Goal: Task Accomplishment & Management: Manage account settings

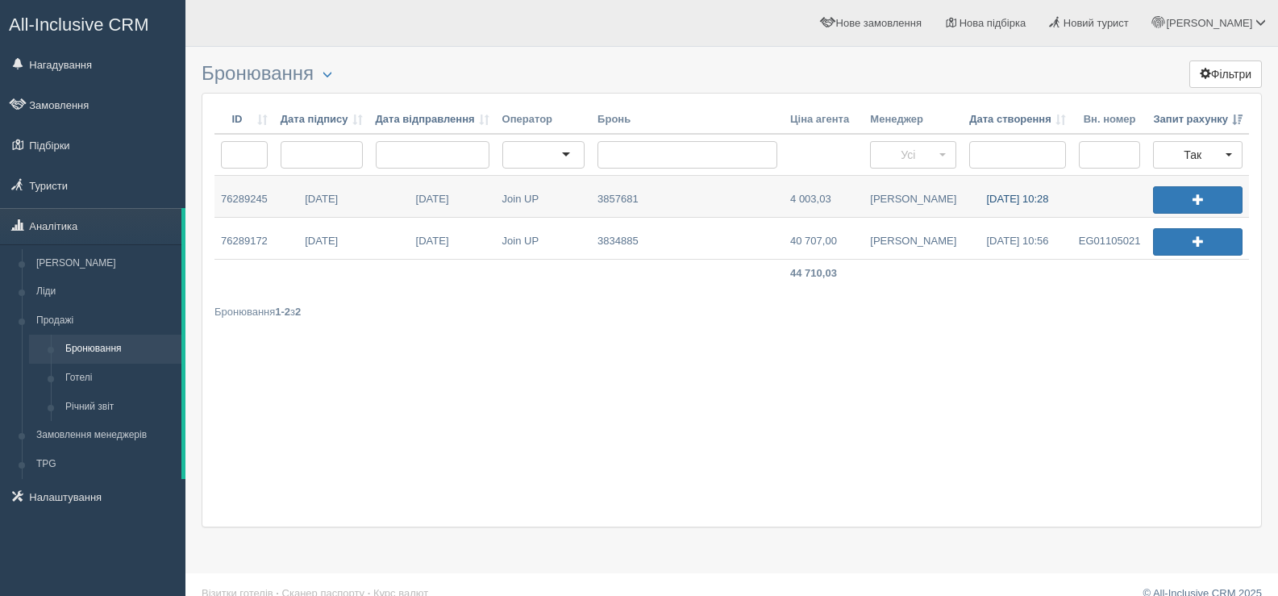
click at [1000, 196] on link "[DATE] 10:28" at bounding box center [1018, 196] width 110 height 41
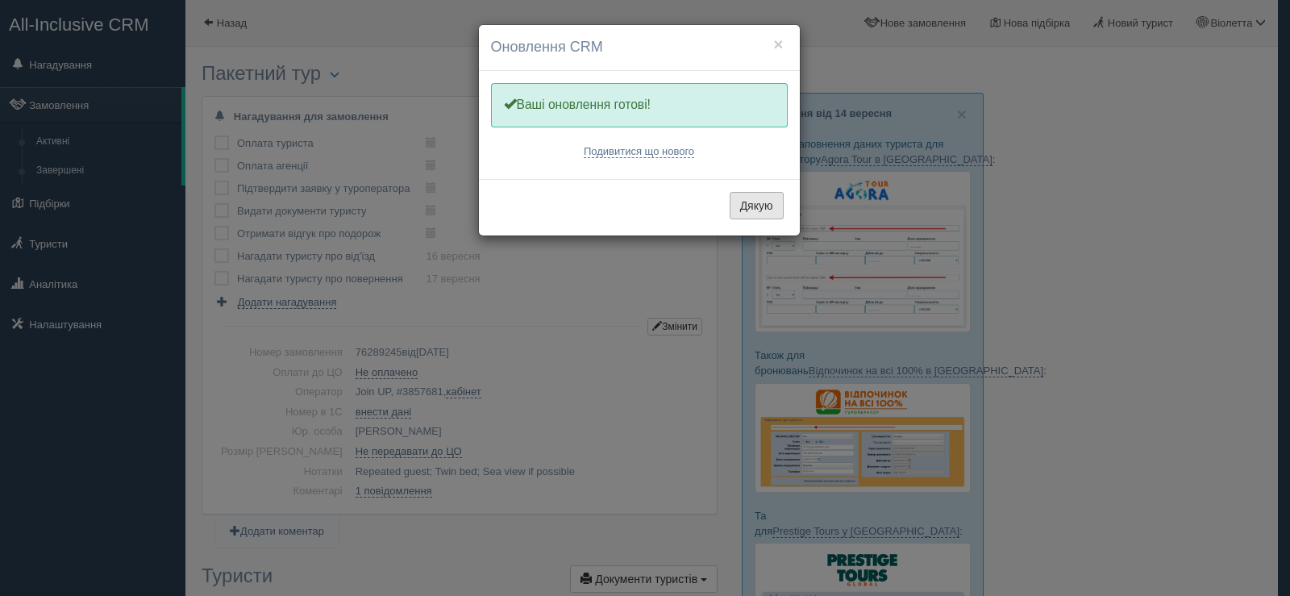
click at [752, 201] on button "Дякую" at bounding box center [757, 205] width 54 height 27
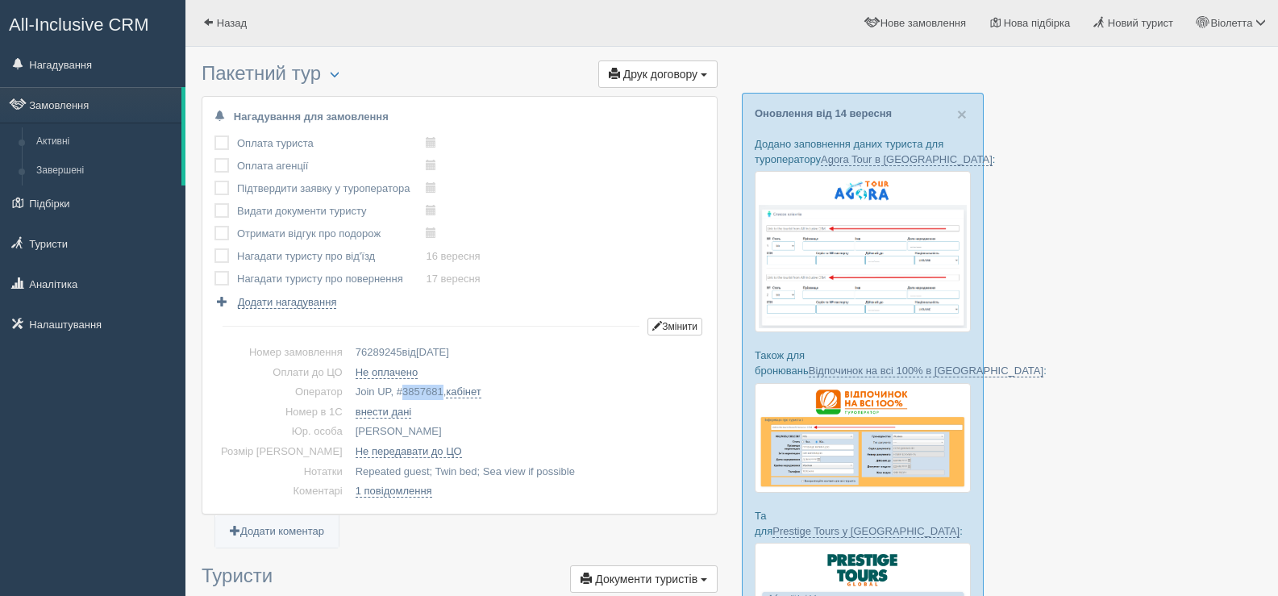
drag, startPoint x: 415, startPoint y: 390, endPoint x: 377, endPoint y: 385, distance: 39.0
click at [377, 385] on td "Join UP, # 3857681 , кабінет" at bounding box center [527, 392] width 356 height 20
copy span "3857681"
click at [340, 73] on span "button" at bounding box center [335, 74] width 10 height 10
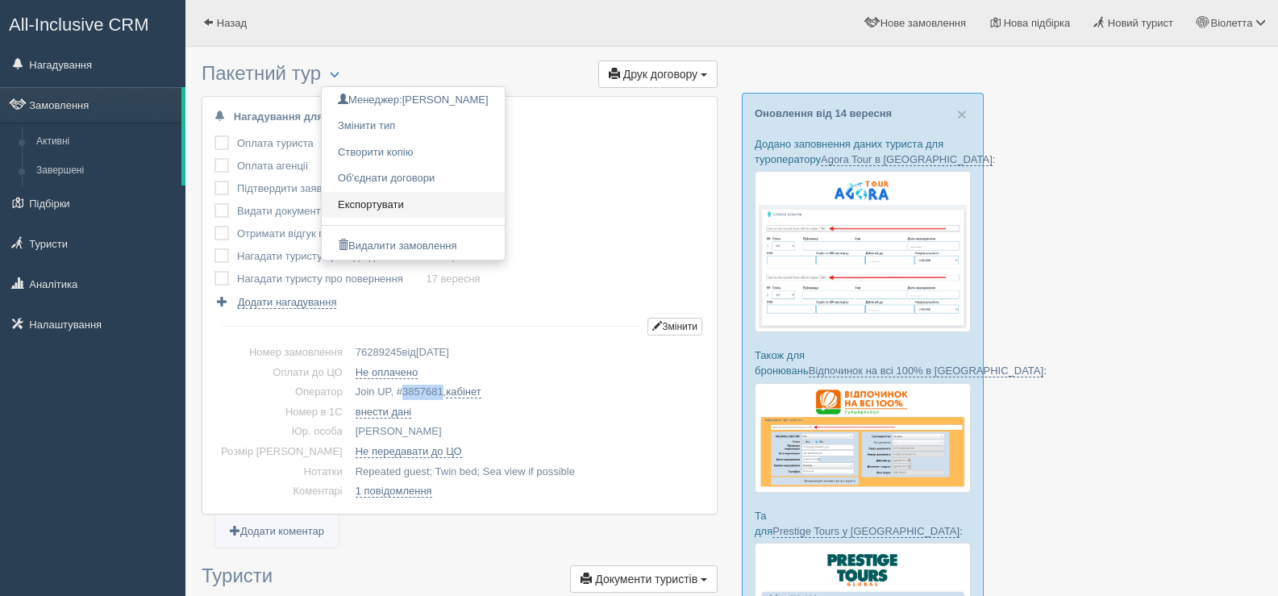
click at [400, 200] on link "Експортувати" at bounding box center [413, 205] width 183 height 27
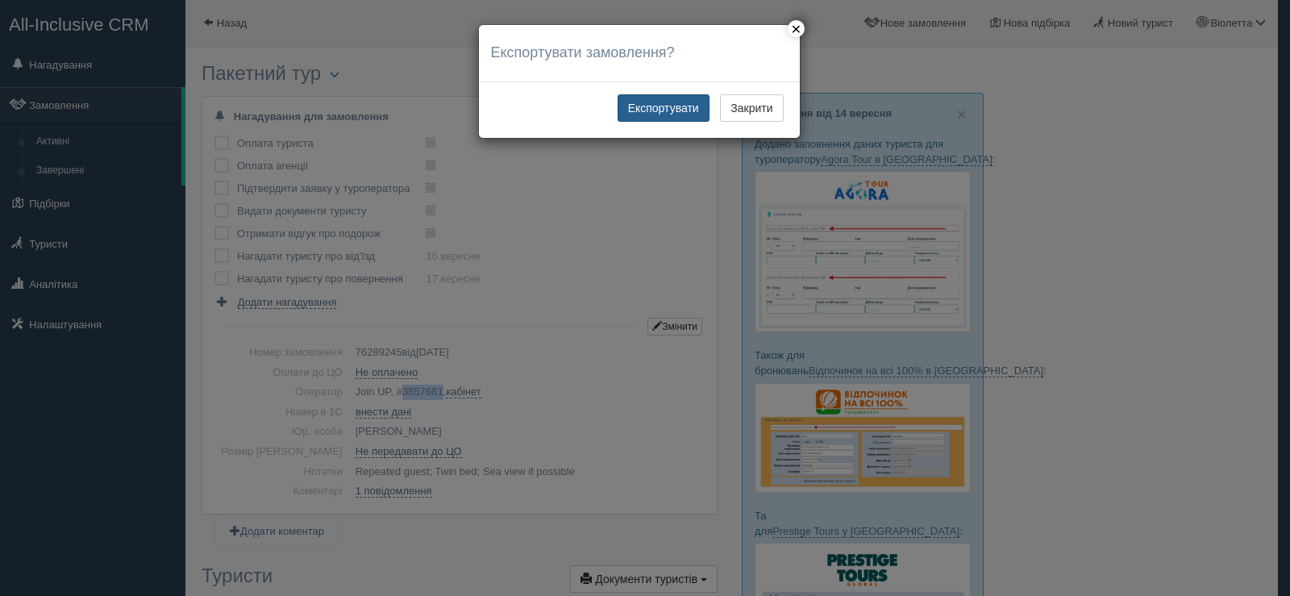
click at [668, 108] on button "Експортувати" at bounding box center [664, 107] width 92 height 27
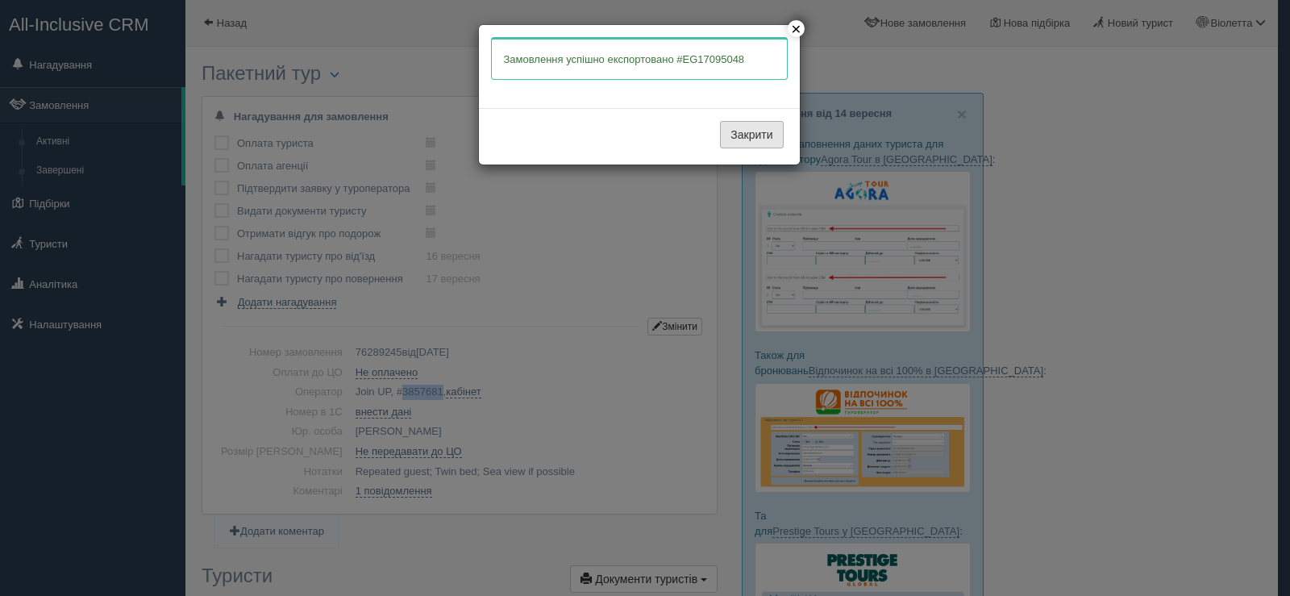
click at [745, 136] on button "Закрити" at bounding box center [751, 134] width 63 height 27
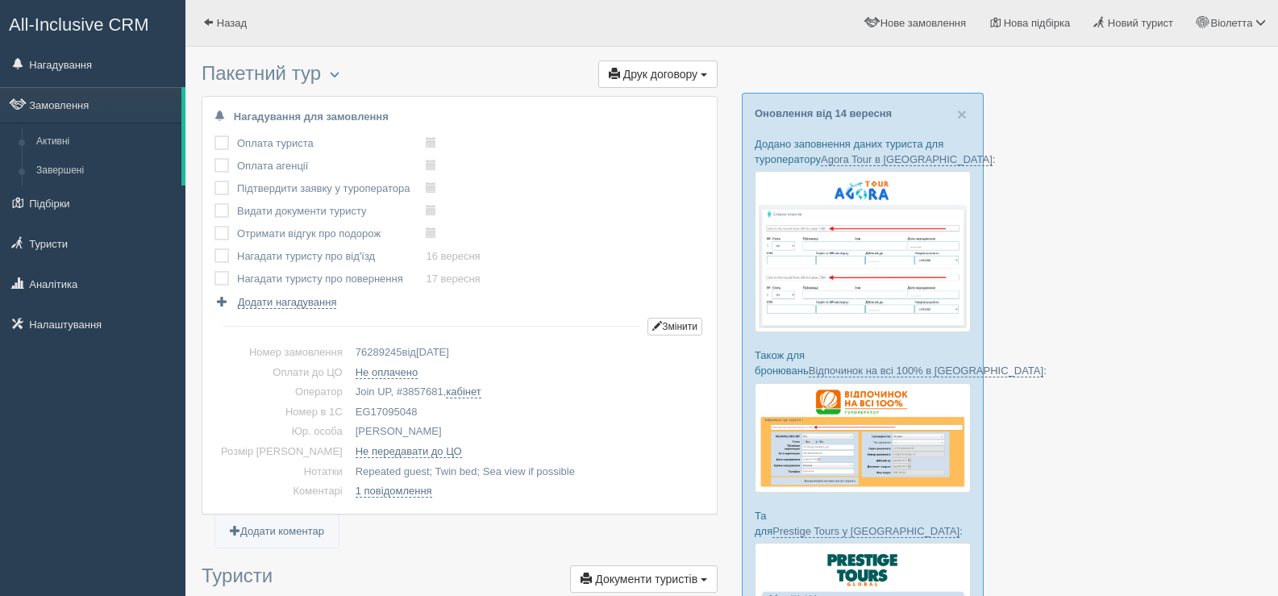
drag, startPoint x: 391, startPoint y: 410, endPoint x: 327, endPoint y: 408, distance: 64.5
click at [349, 408] on td "EG17095048" at bounding box center [527, 412] width 356 height 20
copy td "EG17095048"
click at [210, 22] on span at bounding box center [208, 22] width 10 height 10
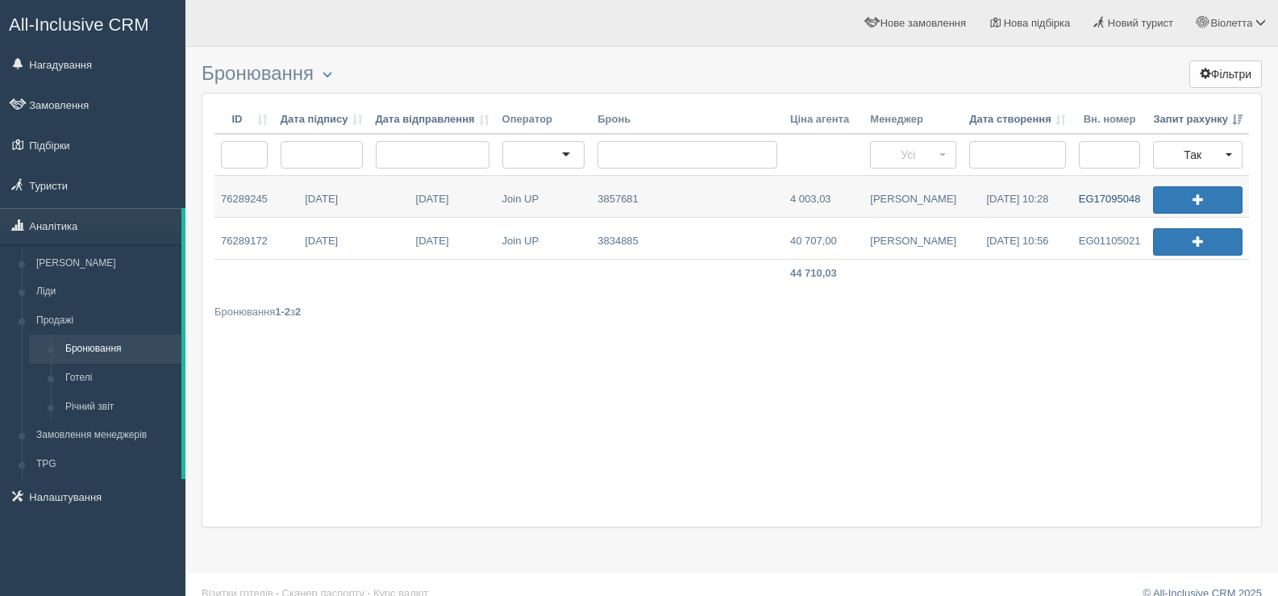
click at [1094, 199] on link "EG17095048" at bounding box center [1110, 196] width 75 height 41
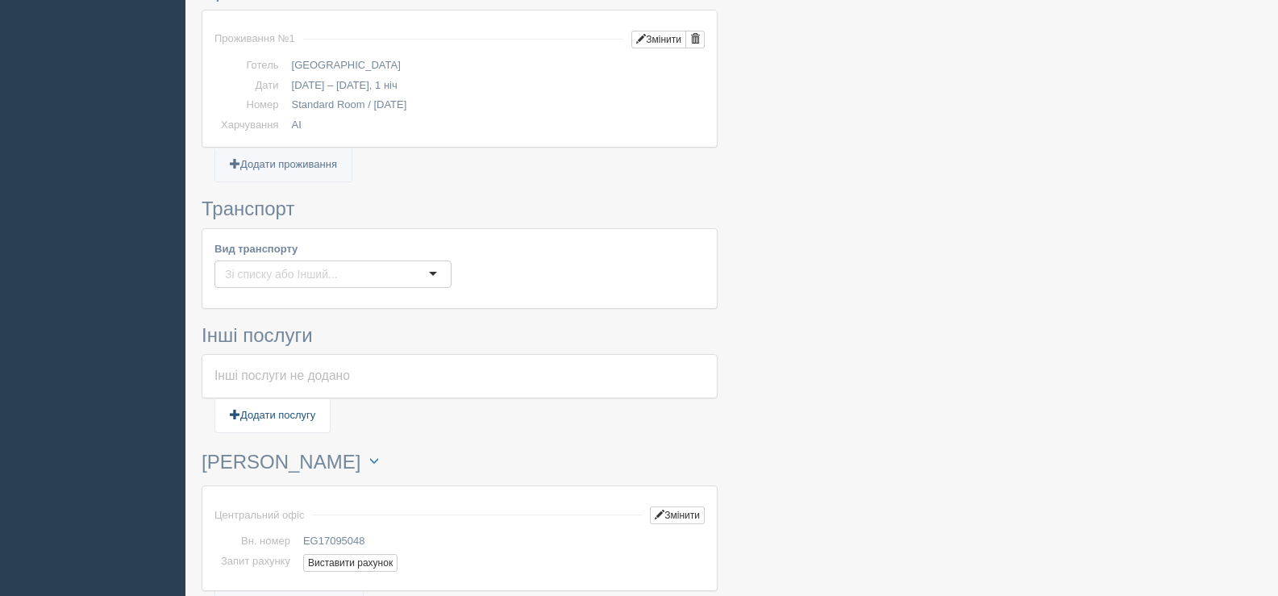
scroll to position [968, 0]
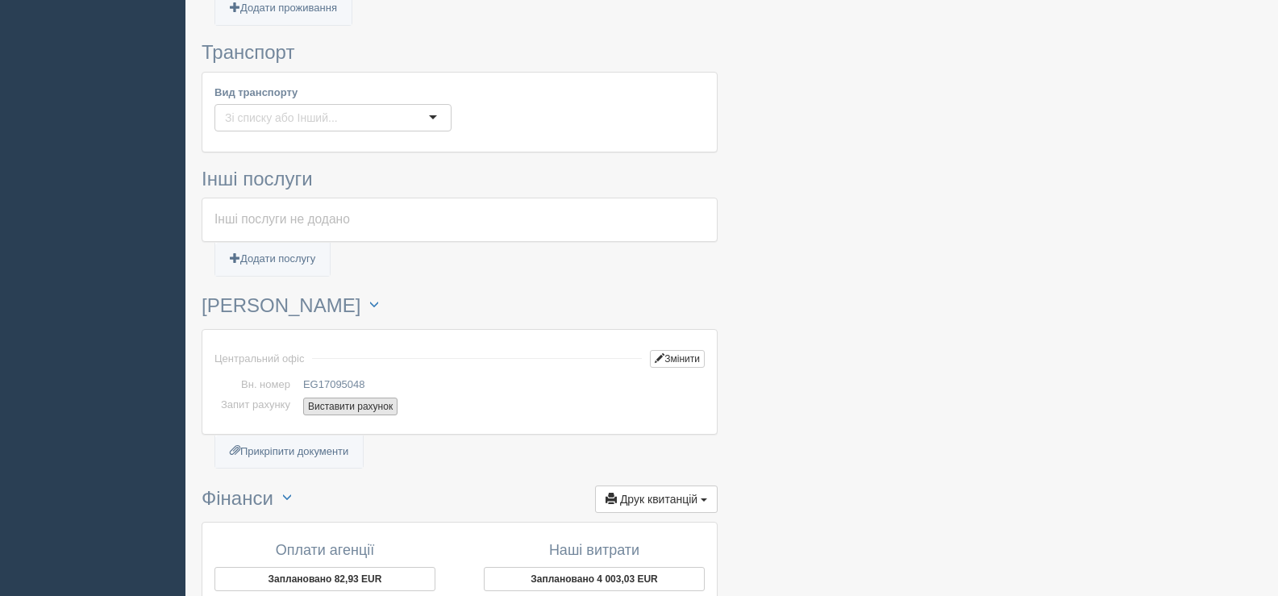
click at [334, 408] on button "Виставити рахунок" at bounding box center [350, 407] width 94 height 18
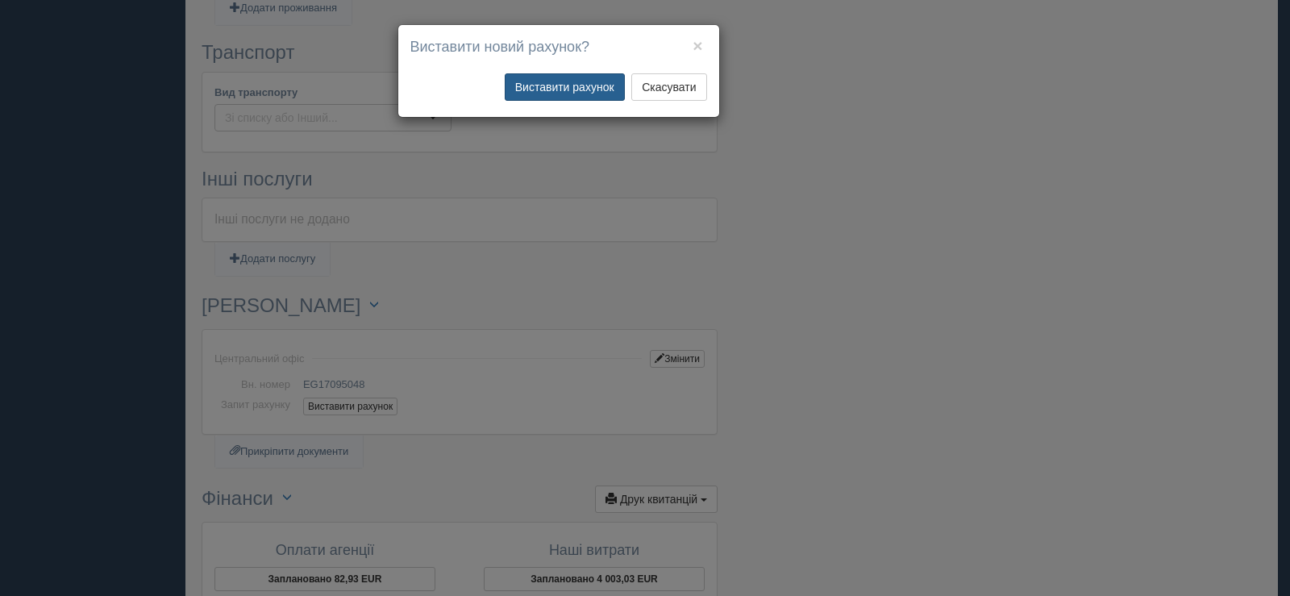
click at [559, 89] on button "Виставити рахунок" at bounding box center [565, 86] width 120 height 27
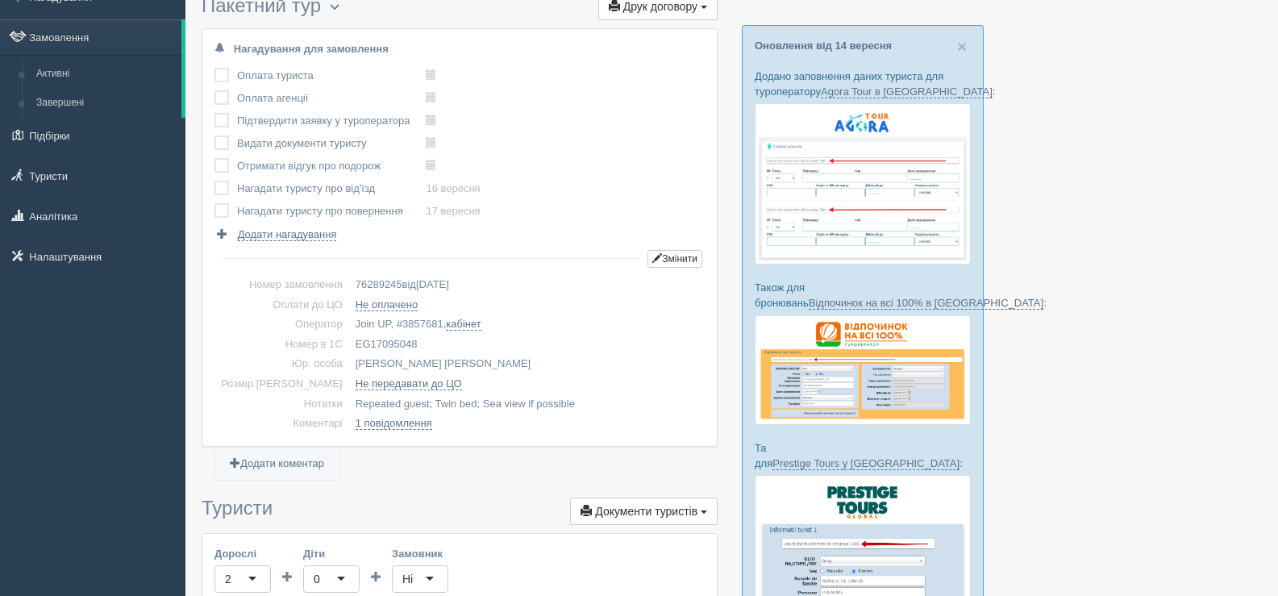
scroll to position [0, 0]
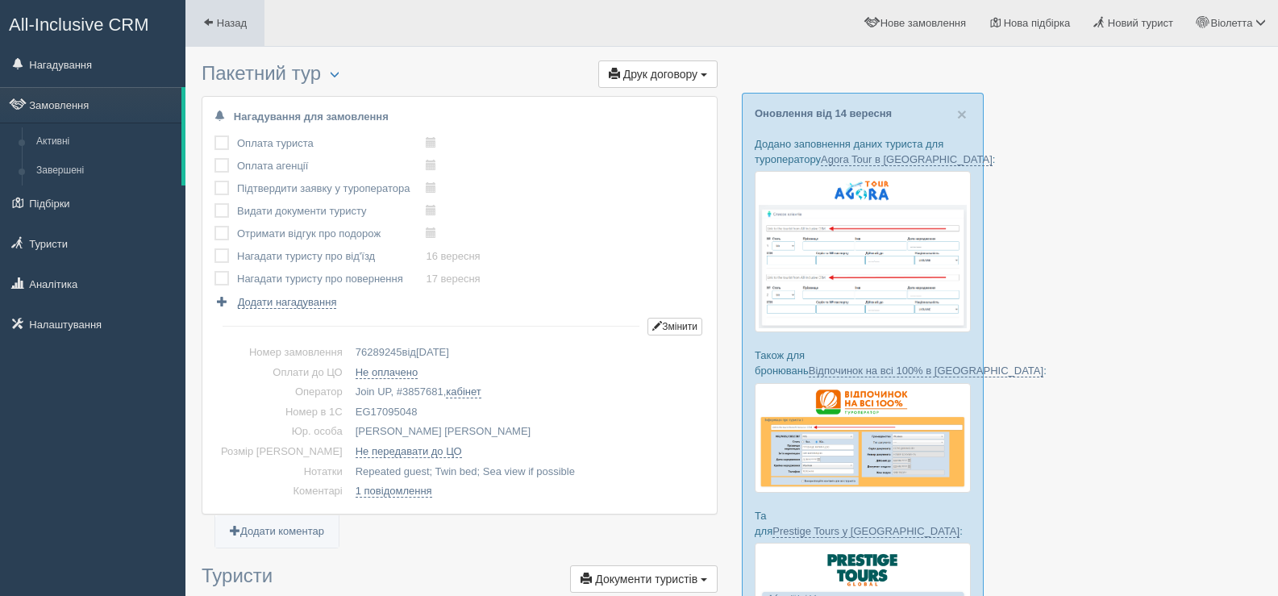
click at [209, 22] on span at bounding box center [208, 22] width 10 height 10
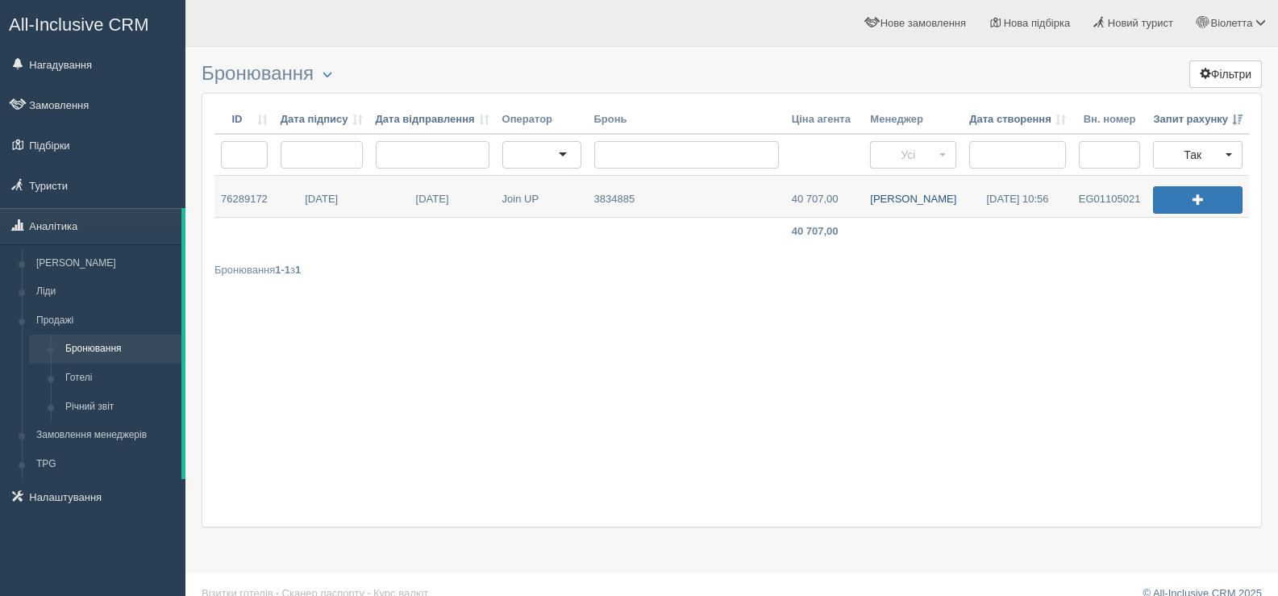
click at [909, 201] on link "[PERSON_NAME]" at bounding box center [913, 196] width 99 height 41
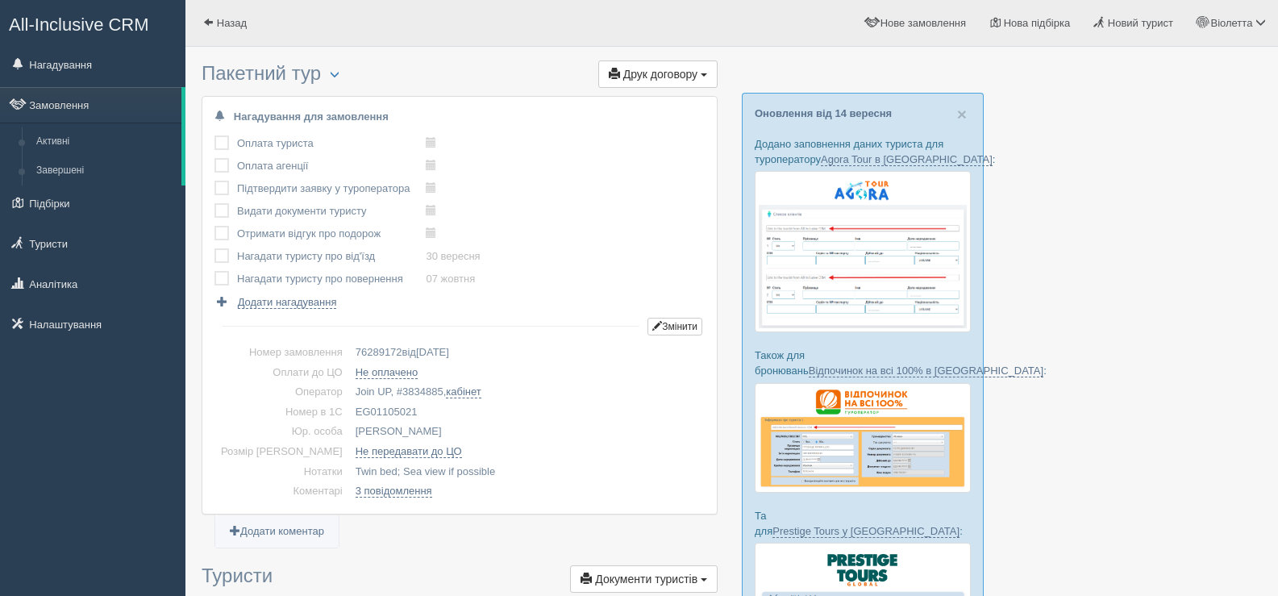
drag, startPoint x: 391, startPoint y: 406, endPoint x: 331, endPoint y: 410, distance: 60.6
click at [349, 410] on td "EG01105021" at bounding box center [527, 412] width 356 height 20
copy td "EG01105021"
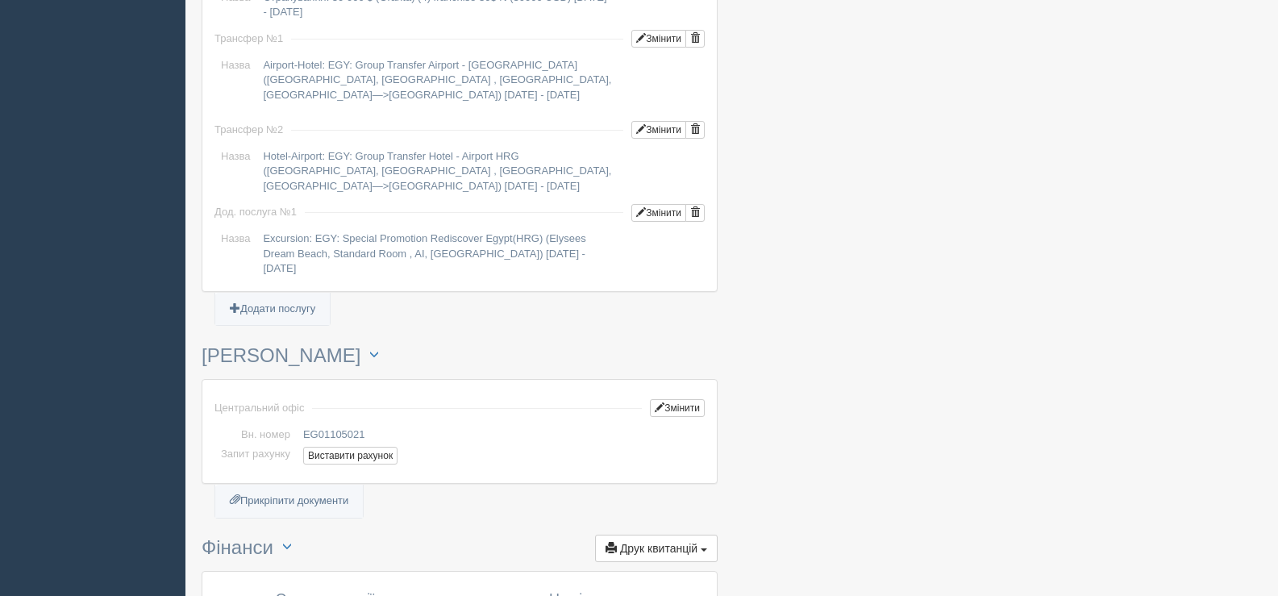
scroll to position [1731, 0]
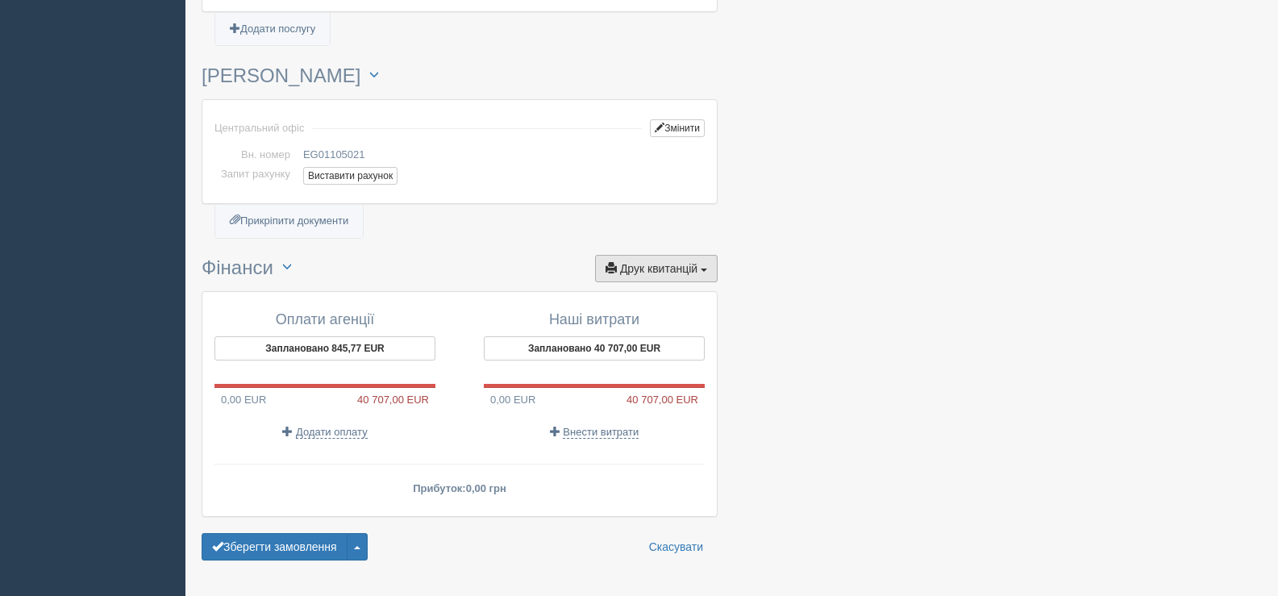
click at [704, 269] on span "button" at bounding box center [704, 270] width 6 height 3
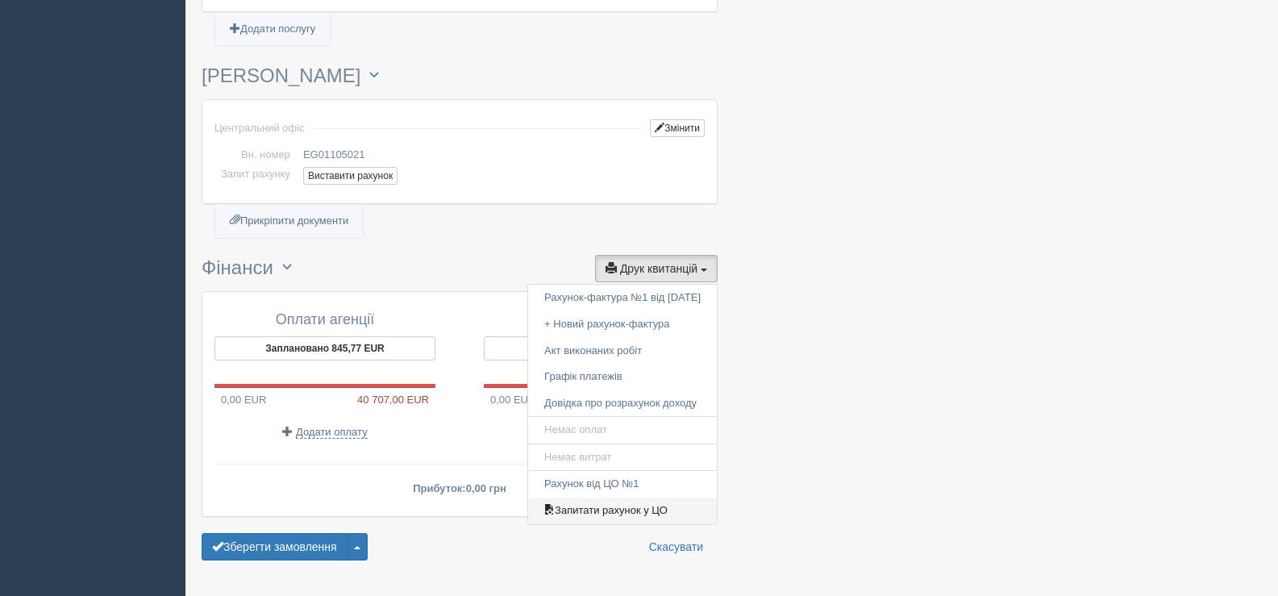
click at [622, 498] on link "Запитати рахунок у ЦО" at bounding box center [622, 511] width 189 height 27
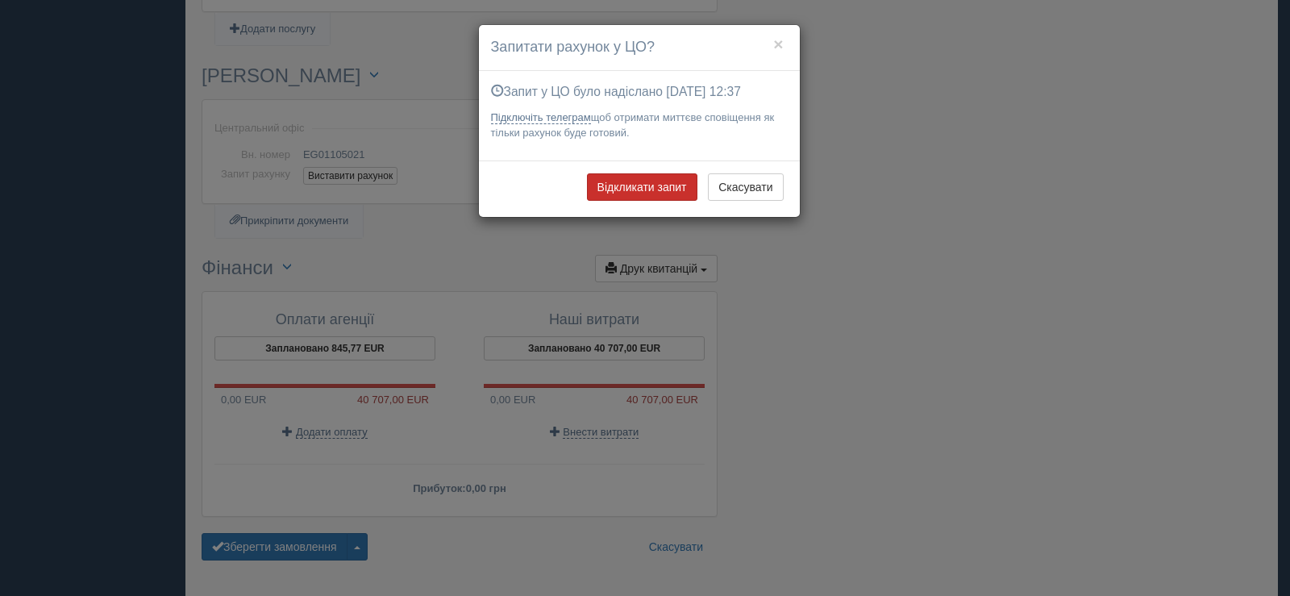
click at [647, 182] on button "Відкликати запит" at bounding box center [642, 186] width 110 height 27
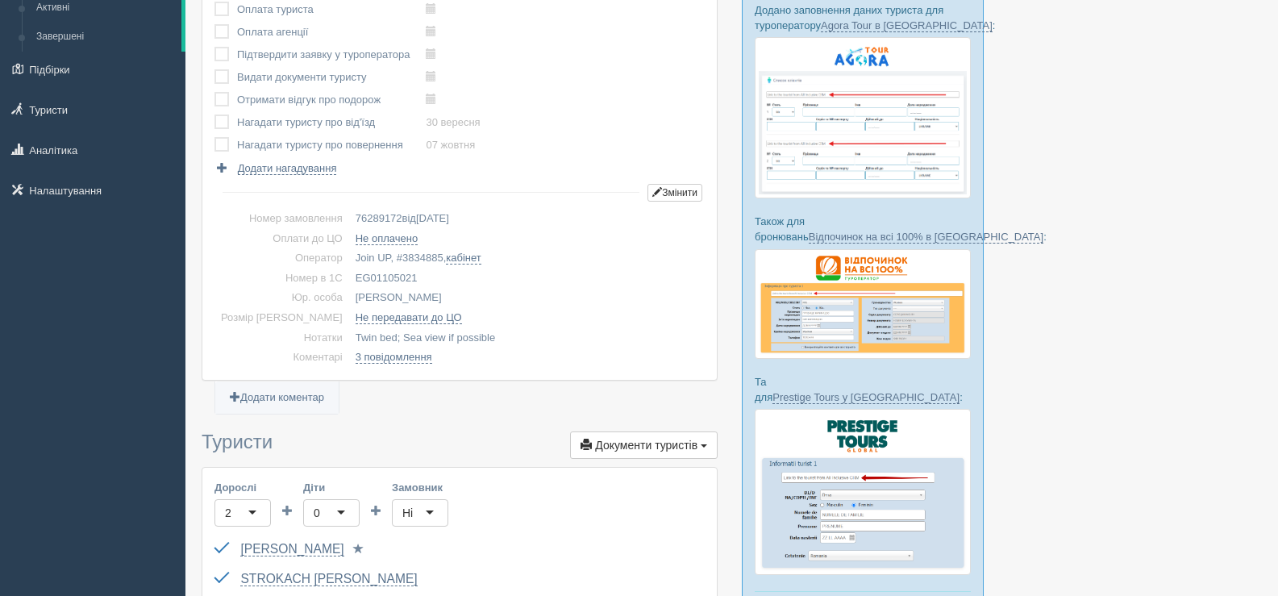
scroll to position [0, 0]
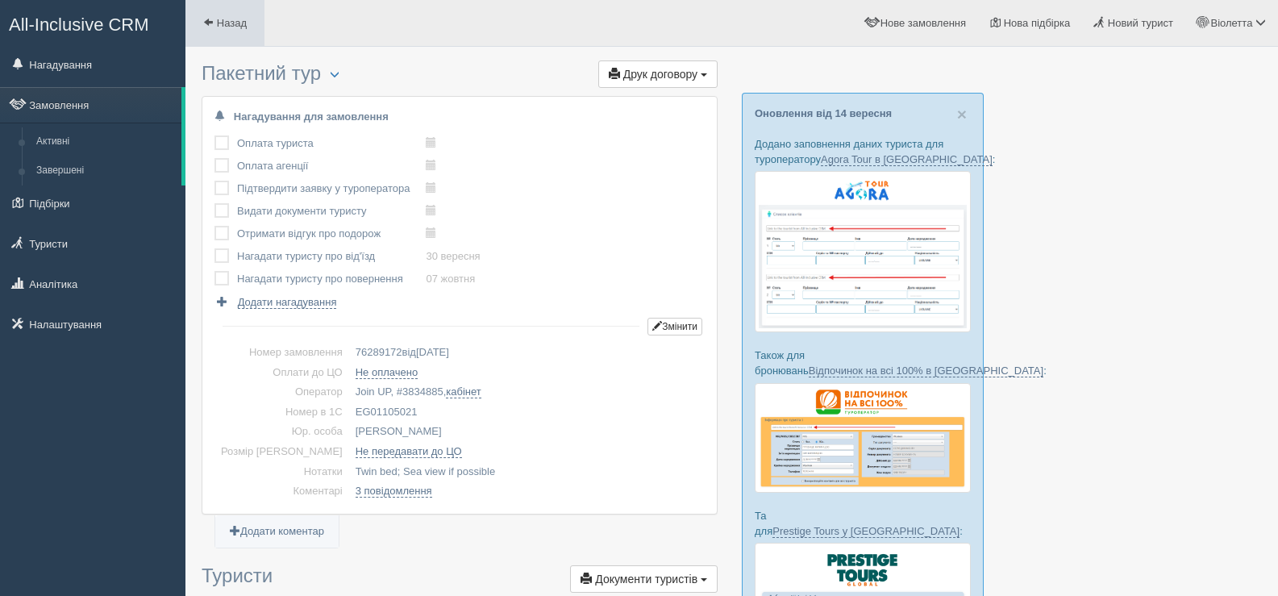
click at [207, 18] on span at bounding box center [208, 22] width 10 height 10
